Goal: Task Accomplishment & Management: Contribute content

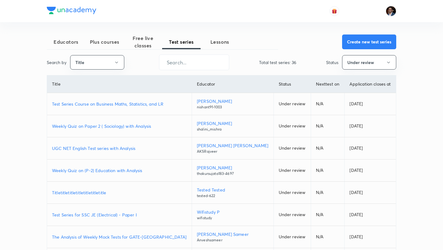
click at [113, 43] on span "Plus courses" at bounding box center [104, 41] width 38 height 7
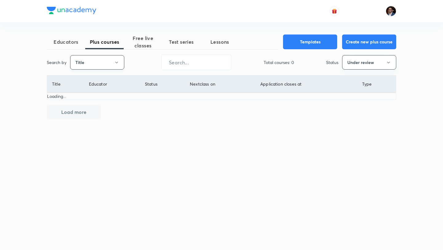
click at [106, 68] on button "Title" at bounding box center [97, 62] width 54 height 14
click at [102, 91] on span "Username" at bounding box center [97, 92] width 46 height 6
click at [172, 65] on input "text" at bounding box center [197, 62] width 70 height 16
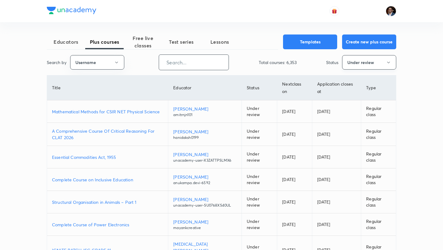
click at [346, 63] on button "Under review" at bounding box center [369, 62] width 54 height 14
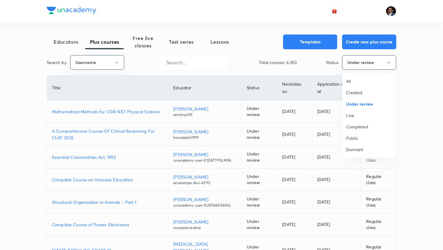
click at [352, 116] on span "Live" at bounding box center [369, 115] width 46 height 6
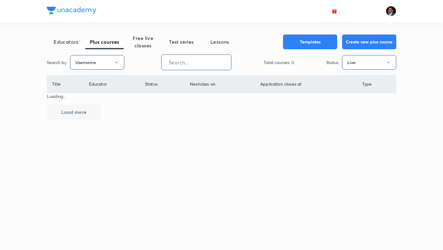
click at [173, 62] on input "text" at bounding box center [197, 62] width 70 height 16
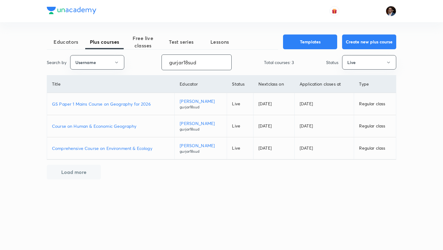
type input "gurjar18sud"
click at [131, 129] on p "Course on Human & Economic Geography" at bounding box center [111, 126] width 118 height 6
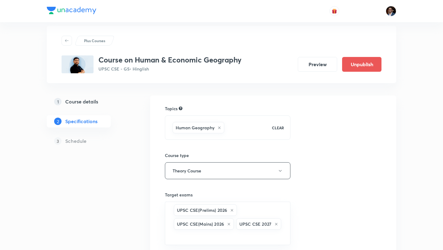
click at [79, 106] on link "1 Course details" at bounding box center [89, 101] width 84 height 12
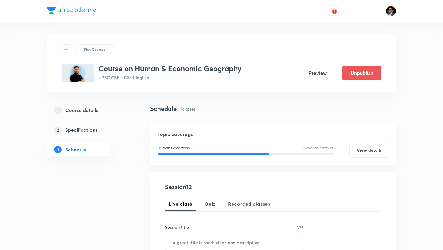
click at [229, 106] on div "Schedule 11 classes" at bounding box center [273, 108] width 246 height 9
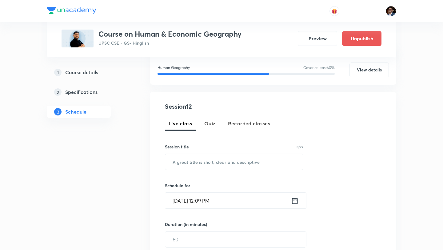
scroll to position [83, 0]
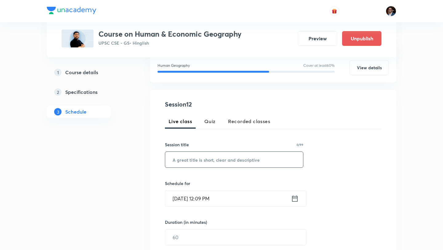
click at [211, 163] on input "text" at bounding box center [234, 160] width 138 height 16
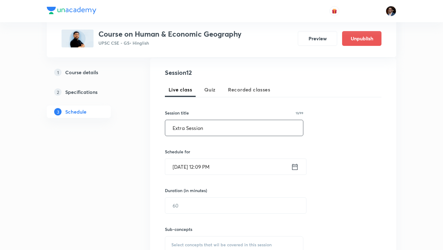
type input "Extra Session"
click at [184, 161] on input "Oct 4, 2025, 12:09 PM" at bounding box center [228, 167] width 126 height 16
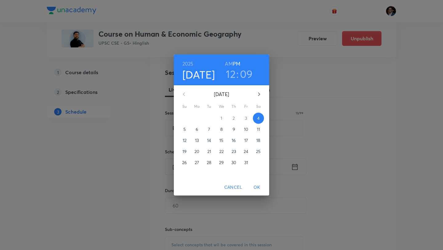
click at [197, 130] on p "6" at bounding box center [197, 129] width 2 height 6
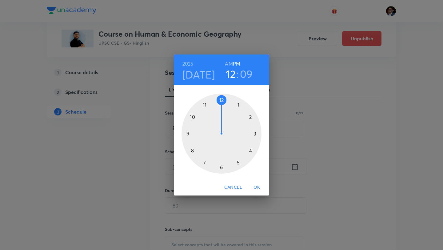
click at [255, 134] on div at bounding box center [222, 134] width 80 height 80
click at [221, 99] on div at bounding box center [222, 134] width 80 height 80
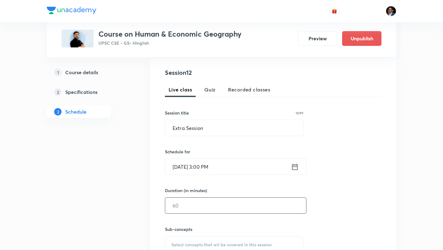
click at [204, 209] on input "text" at bounding box center [235, 206] width 141 height 16
type input "120"
click at [317, 202] on div "Session 12 Live class Quiz Recorded classes Session title 13/99 Extra Session ​…" at bounding box center [273, 173] width 217 height 210
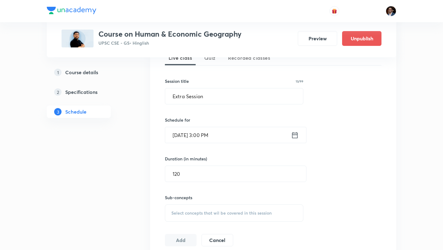
scroll to position [158, 0]
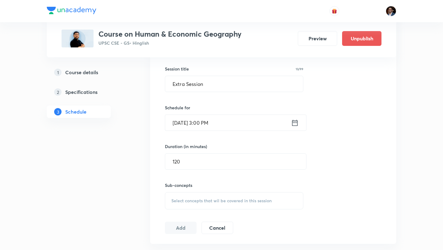
click at [232, 198] on span "Select concepts that wil be covered in this session" at bounding box center [222, 200] width 100 height 5
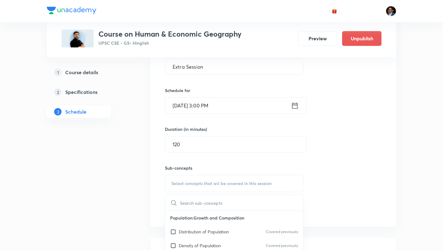
scroll to position [178, 0]
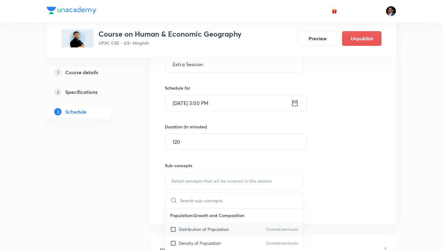
click at [204, 227] on p "Distribution of Population" at bounding box center [204, 229] width 50 height 6
checkbox input "true"
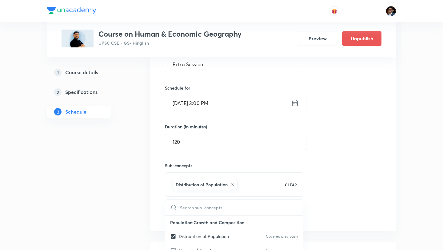
click at [311, 193] on div "Session 12 Live class Quiz Recorded classes Session title 13/99 Extra Session ​…" at bounding box center [273, 112] width 217 height 217
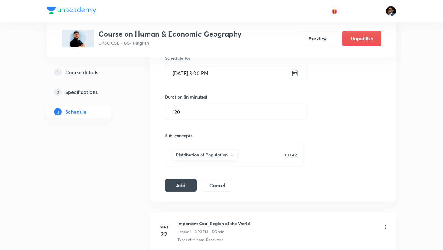
scroll to position [215, 0]
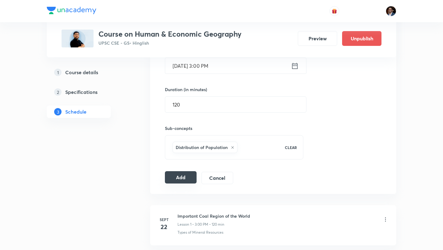
click at [179, 182] on button "Add" at bounding box center [181, 177] width 32 height 12
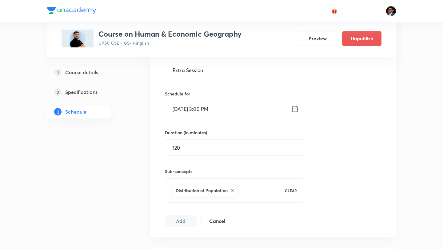
scroll to position [155, 0]
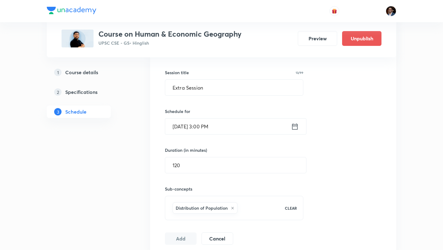
click at [315, 131] on div "Session 12 Live class Quiz Recorded classes Session title 13/99 Extra Session ​…" at bounding box center [273, 136] width 217 height 217
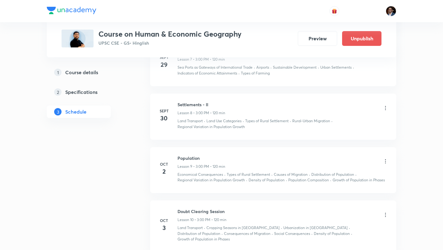
scroll to position [527, 0]
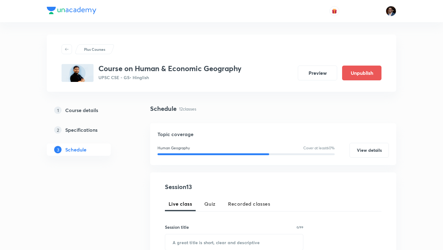
scroll to position [62, 0]
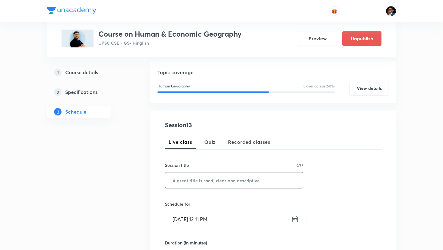
click at [203, 179] on input "text" at bounding box center [234, 180] width 138 height 16
drag, startPoint x: 176, startPoint y: 182, endPoint x: 170, endPoint y: 182, distance: 6.8
click at [170, 182] on input "extra" at bounding box center [234, 180] width 138 height 16
click at [192, 180] on input "Extra" at bounding box center [234, 180] width 138 height 16
click at [189, 183] on input "Extra session" at bounding box center [234, 180] width 138 height 16
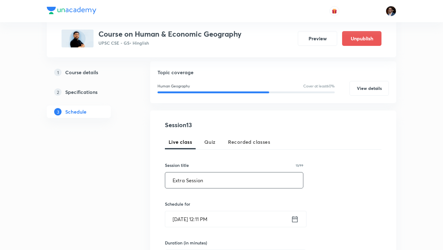
type input "Extra Session"
click at [178, 224] on input "Oct 4, 2025, 12:11 PM" at bounding box center [228, 219] width 126 height 16
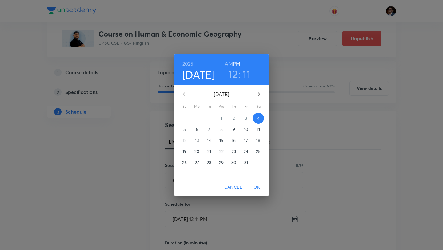
click at [210, 131] on p "7" at bounding box center [209, 129] width 2 height 6
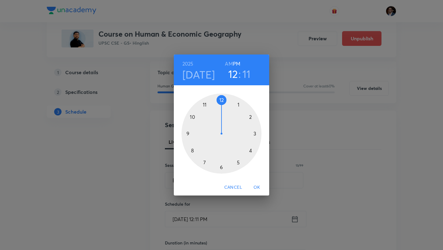
click at [254, 136] on div at bounding box center [222, 134] width 80 height 80
click at [223, 100] on div at bounding box center [222, 134] width 80 height 80
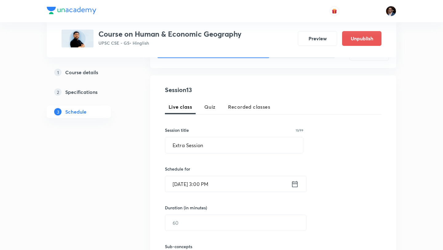
scroll to position [101, 0]
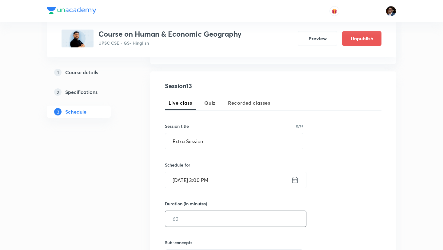
click at [211, 221] on input "text" at bounding box center [235, 219] width 141 height 16
type input "120"
click at [248, 197] on div "Session 13 Live class Quiz Recorded classes Session title 13/99 Extra Session ​…" at bounding box center [273, 186] width 217 height 210
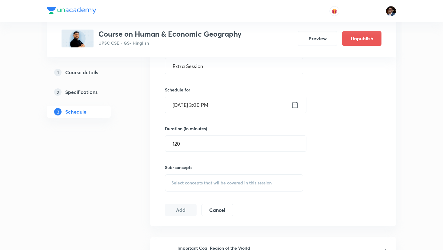
scroll to position [176, 0]
click at [221, 187] on div "Select concepts that wil be covered in this session" at bounding box center [234, 182] width 139 height 17
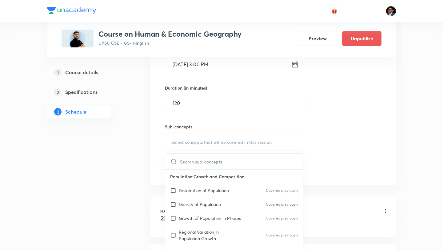
scroll to position [217, 0]
click at [218, 204] on p "Density of Population" at bounding box center [200, 203] width 42 height 6
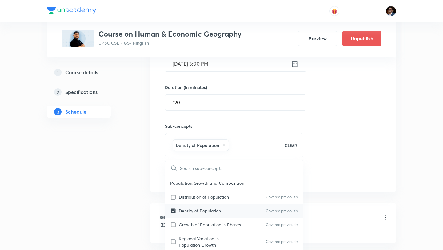
checkbox input "true"
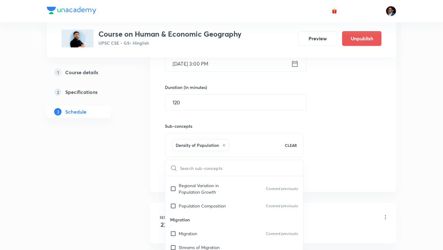
scroll to position [65, 0]
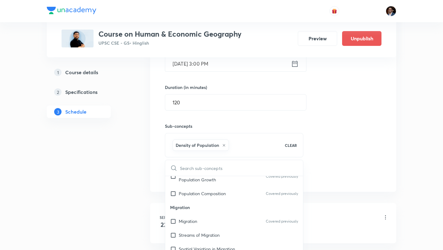
click at [333, 158] on div "Session 13 Live class Quiz Recorded classes Session title 13/99 Extra Session ​…" at bounding box center [273, 73] width 217 height 217
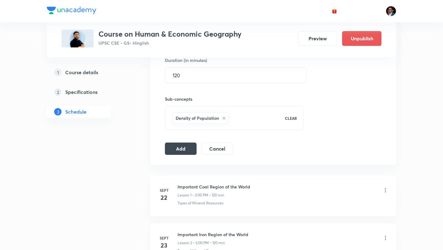
scroll to position [248, 0]
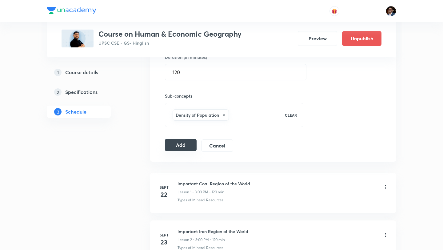
click at [171, 143] on button "Add" at bounding box center [181, 145] width 32 height 12
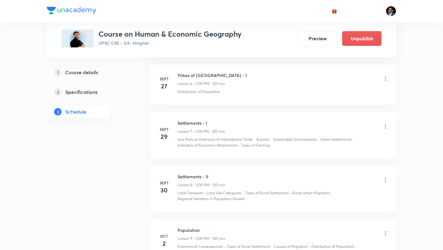
scroll to position [845, 0]
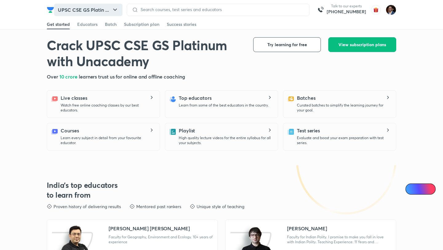
click at [101, 12] on button "UPSC CSE GS Platin ..." at bounding box center [88, 10] width 68 height 12
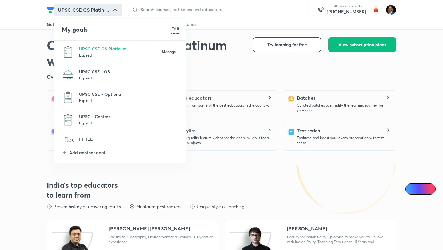
click at [94, 73] on p "UPSC CSE - GS" at bounding box center [129, 71] width 100 height 6
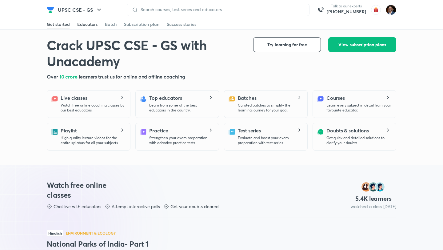
click at [90, 26] on div "Educators" at bounding box center [87, 24] width 20 height 6
